Goal: Find specific page/section: Find specific page/section

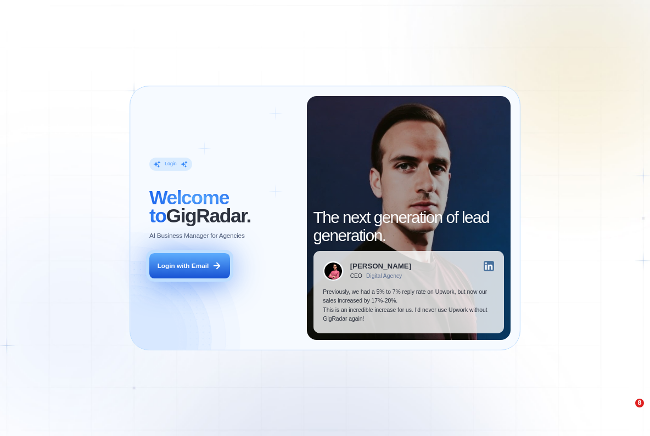
click at [188, 261] on div "Login with Email" at bounding box center [184, 265] width 52 height 9
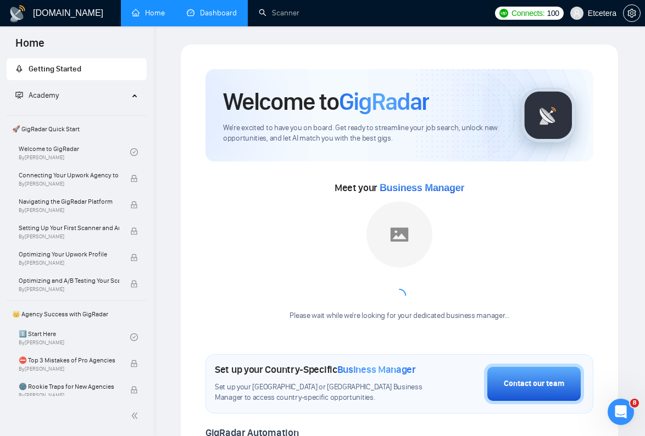
click at [217, 18] on link "Dashboard" at bounding box center [212, 12] width 50 height 9
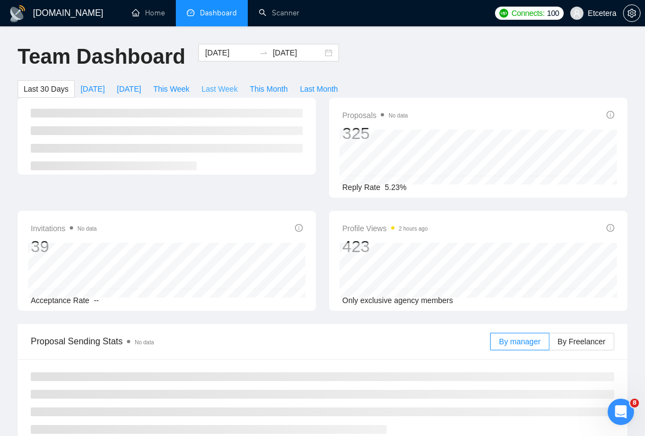
click at [239, 95] on button "Last Week" at bounding box center [220, 89] width 48 height 18
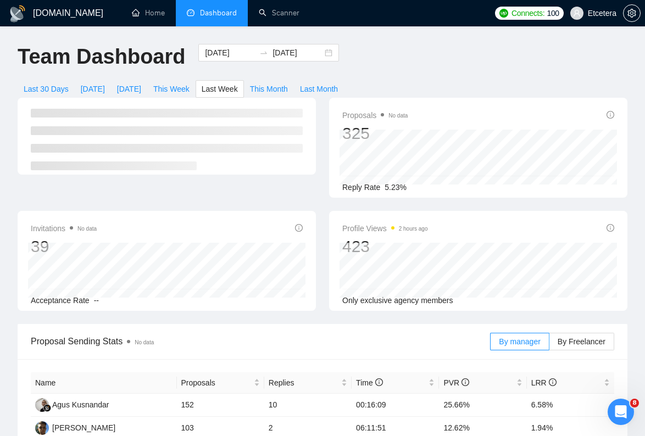
type input "[DATE]"
